Goal: Navigation & Orientation: Understand site structure

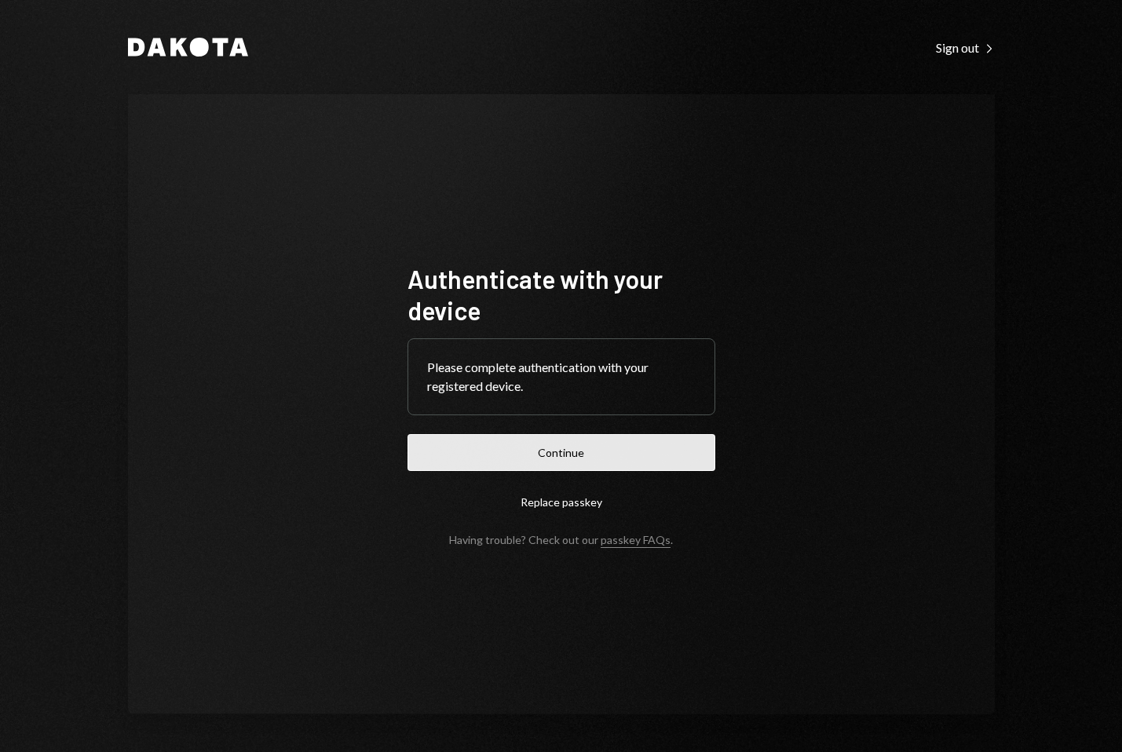
click at [574, 452] on button "Continue" at bounding box center [561, 452] width 308 height 37
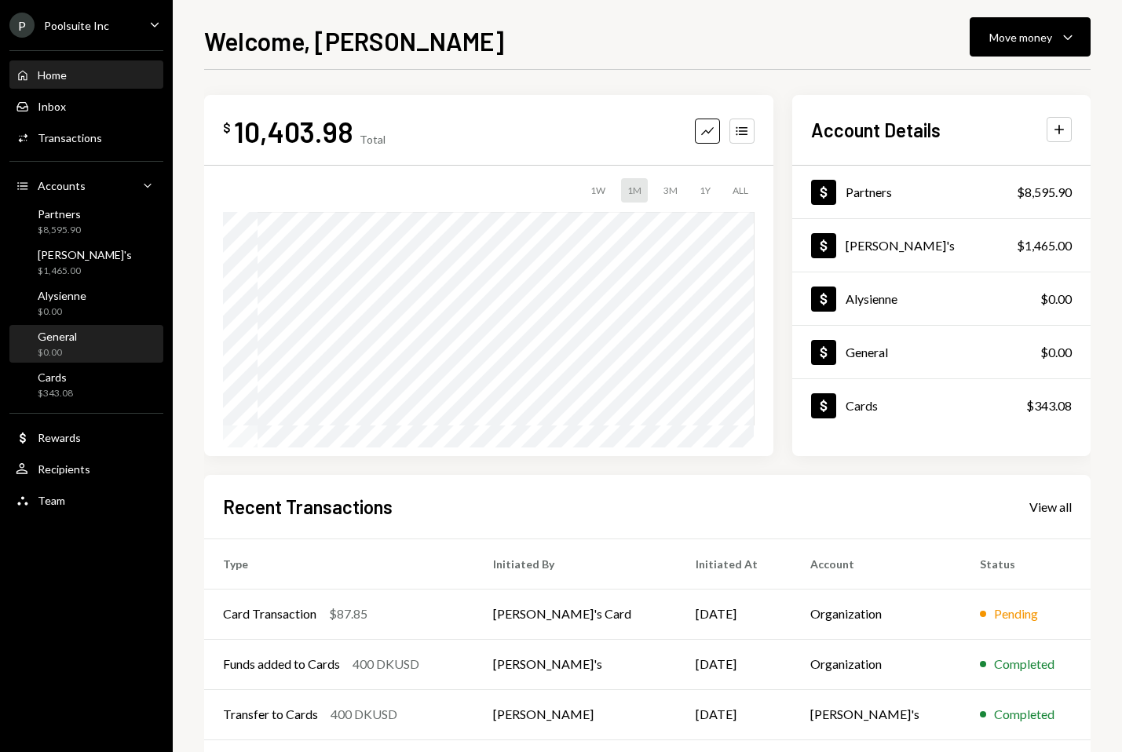
click at [64, 335] on div "General" at bounding box center [57, 336] width 39 height 13
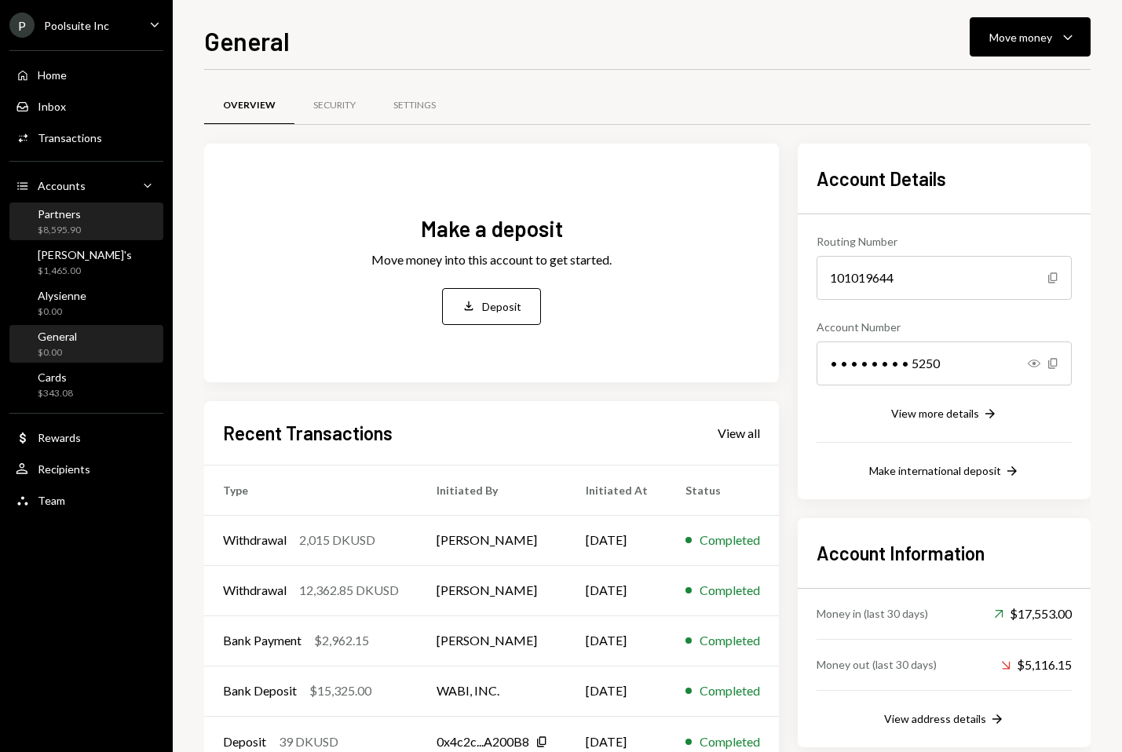
click at [66, 213] on div "Partners" at bounding box center [59, 213] width 43 height 13
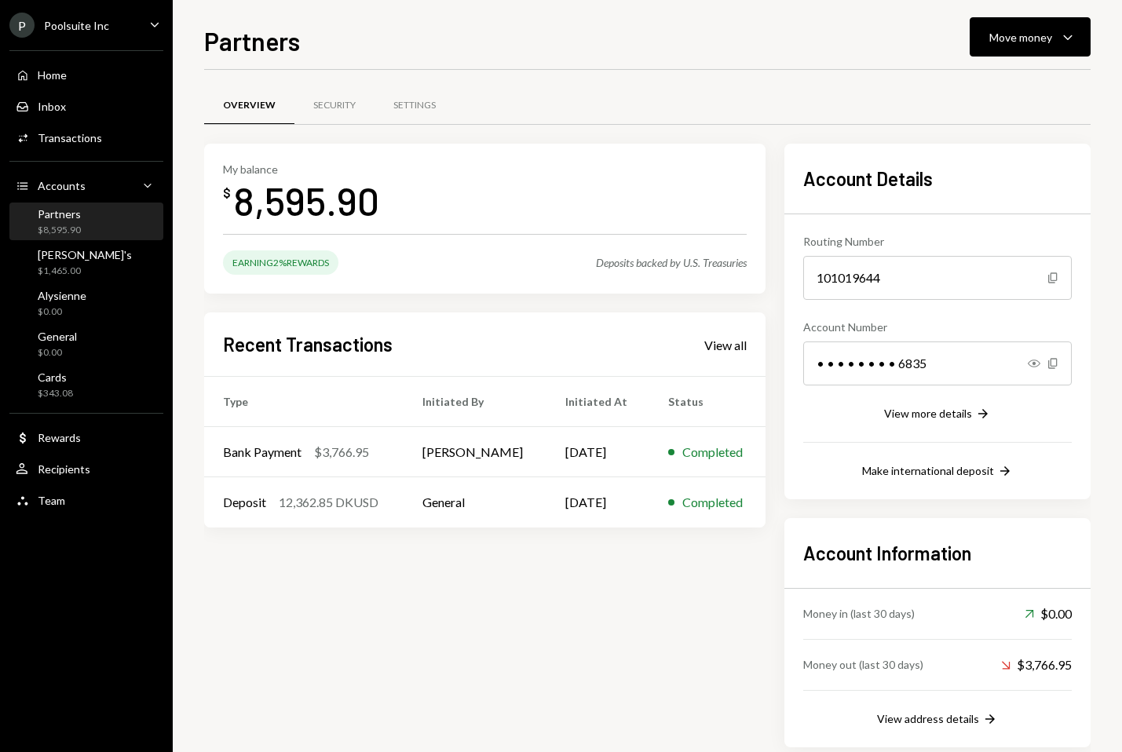
click at [106, 24] on div "P Poolsuite Inc Caret Down" at bounding box center [86, 25] width 173 height 25
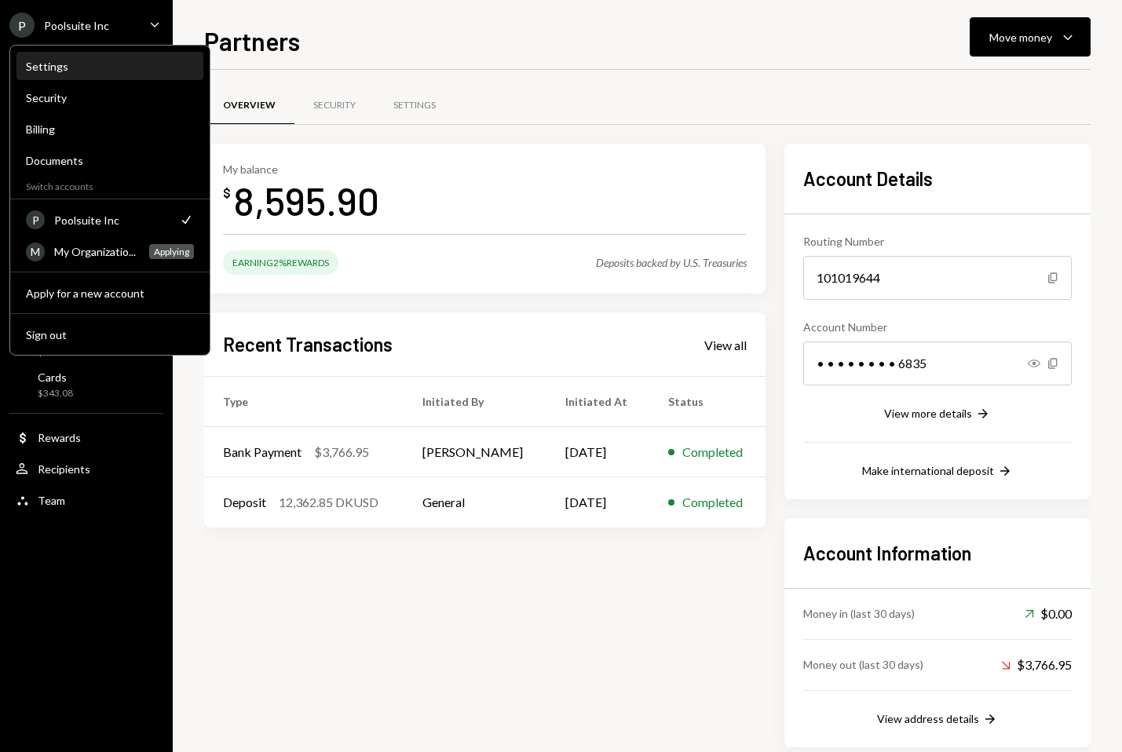
click at [80, 68] on div "Settings" at bounding box center [110, 66] width 168 height 13
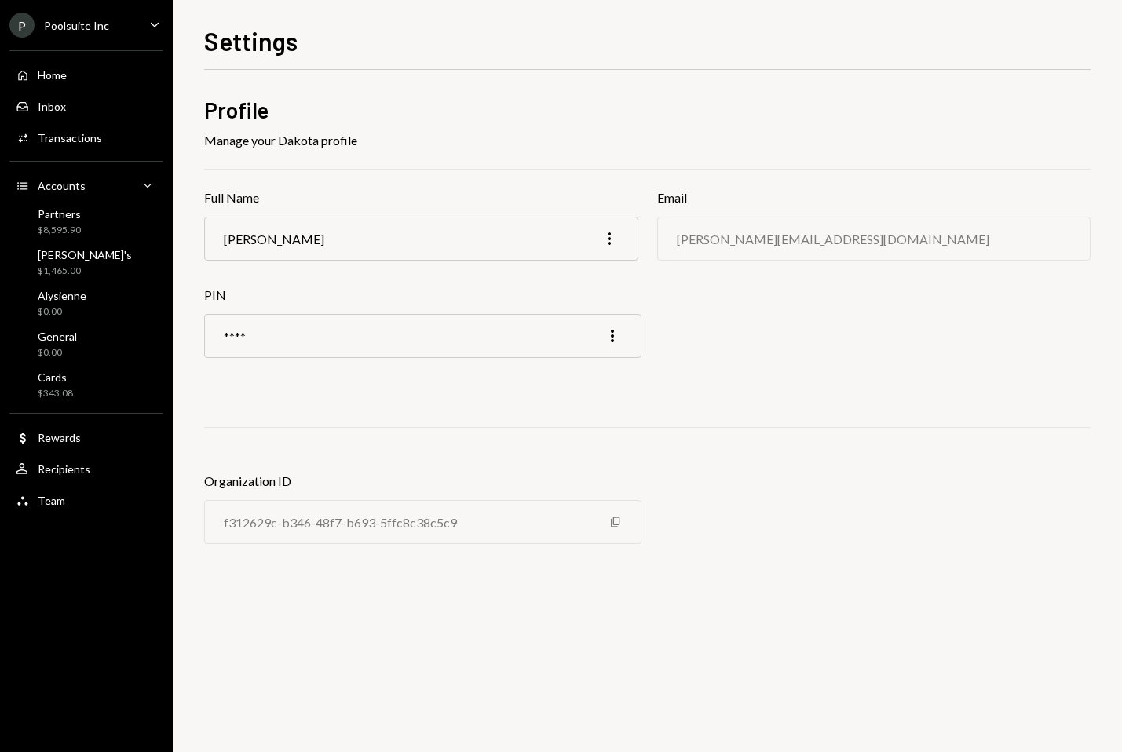
click at [103, 18] on div "P Poolsuite Inc" at bounding box center [59, 25] width 100 height 25
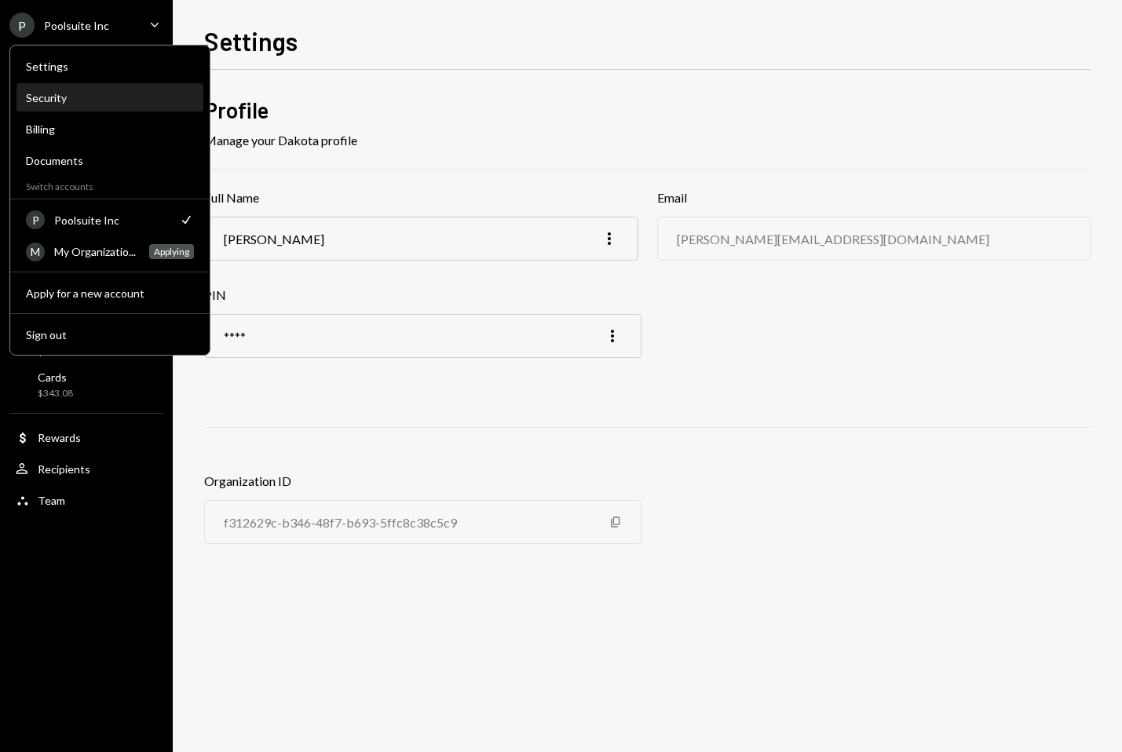
click at [64, 96] on div "Security" at bounding box center [110, 97] width 168 height 13
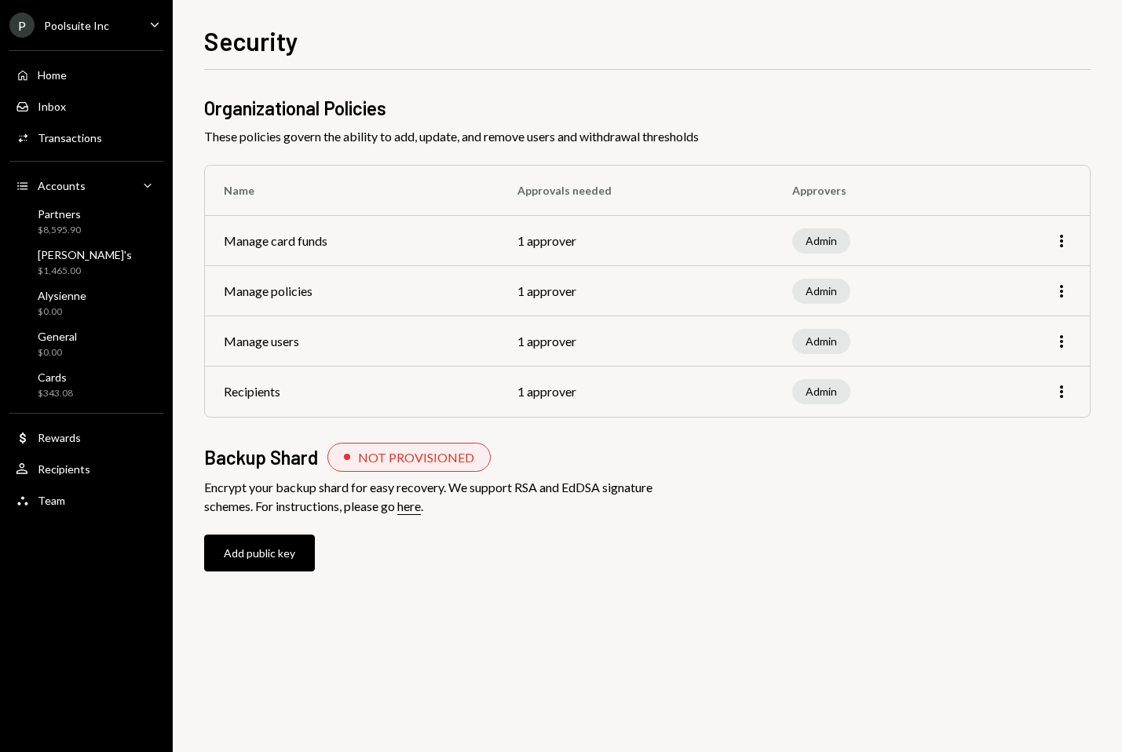
click at [110, 28] on div "P Poolsuite Inc Caret Down" at bounding box center [86, 25] width 173 height 25
click at [70, 582] on div "P Poolsuite Inc Caret Down Home Home Inbox Inbox Activities Transactions Accoun…" at bounding box center [86, 376] width 173 height 752
click at [65, 441] on div "Rewards" at bounding box center [59, 437] width 43 height 13
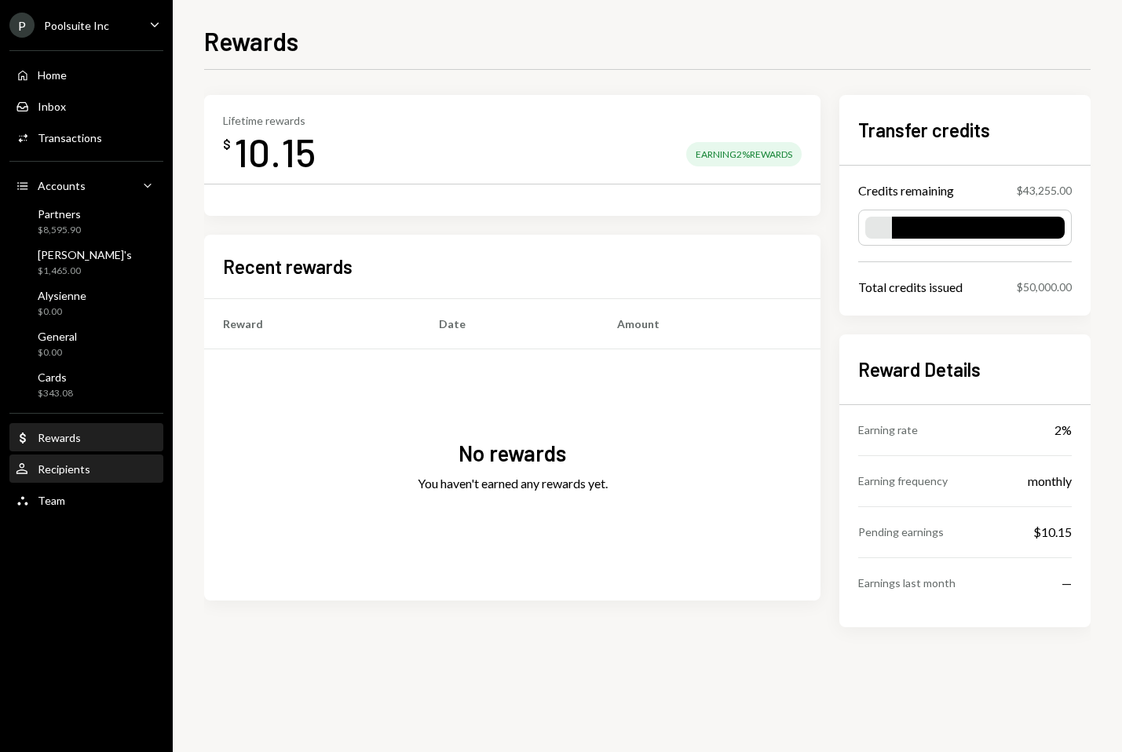
click at [64, 462] on div "Recipients" at bounding box center [64, 468] width 53 height 13
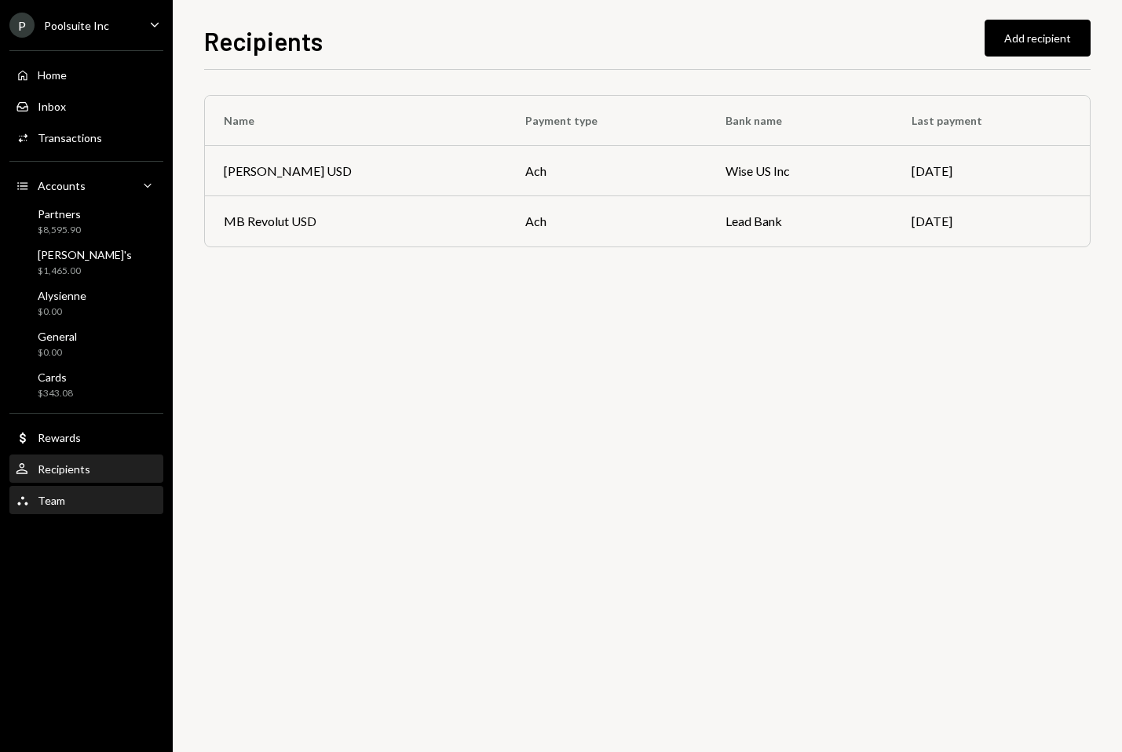
click at [54, 502] on div "Team" at bounding box center [51, 500] width 27 height 13
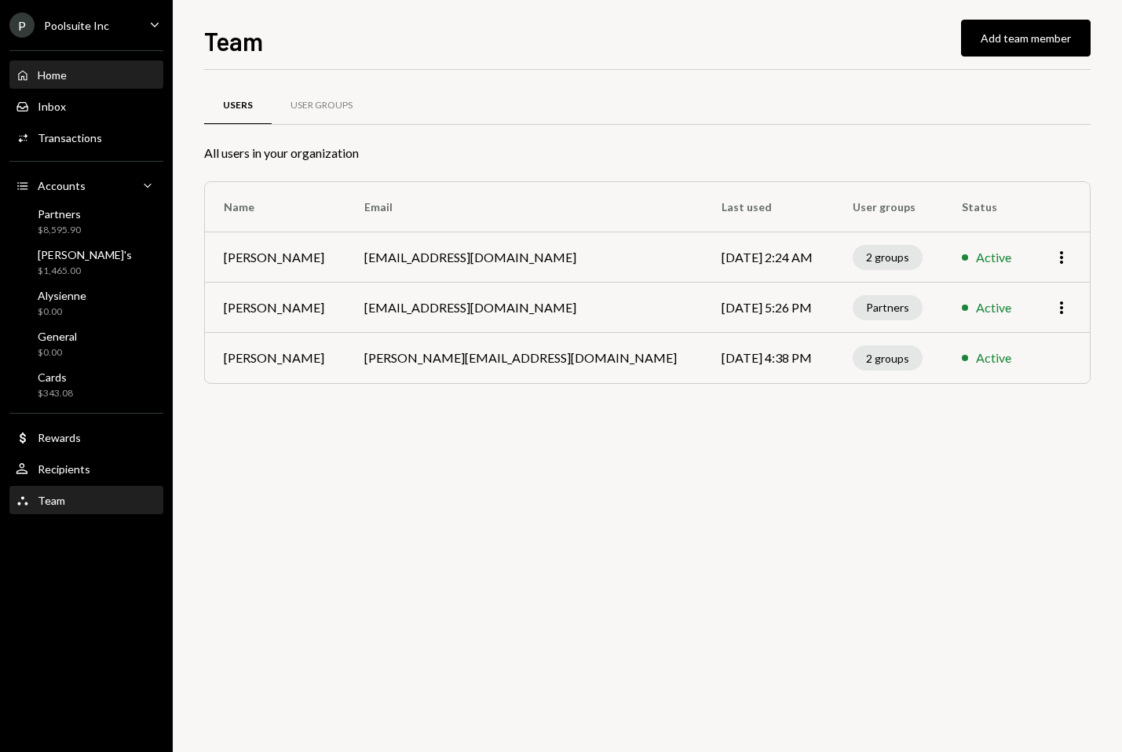
click at [52, 87] on div "Home Home" at bounding box center [86, 75] width 141 height 27
